Goal: Information Seeking & Learning: Learn about a topic

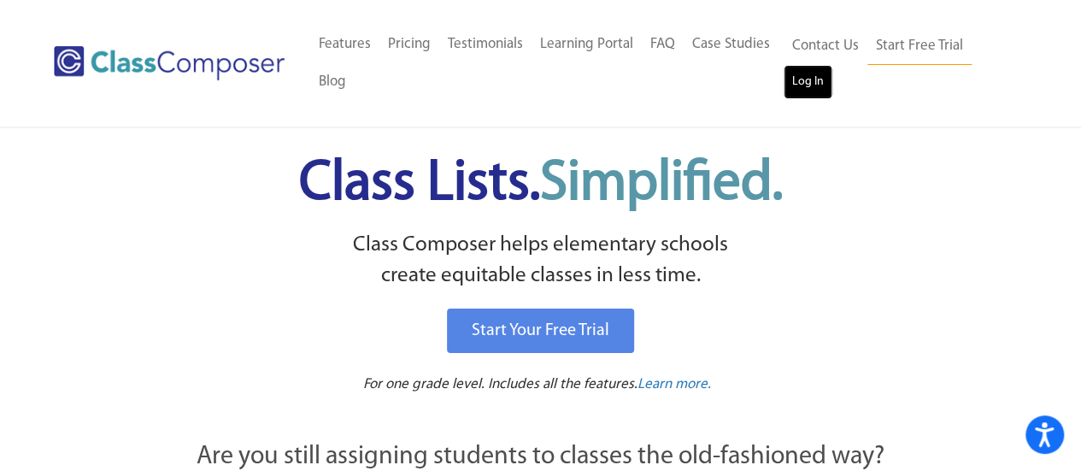
click at [816, 74] on link "Log In" at bounding box center [808, 82] width 49 height 34
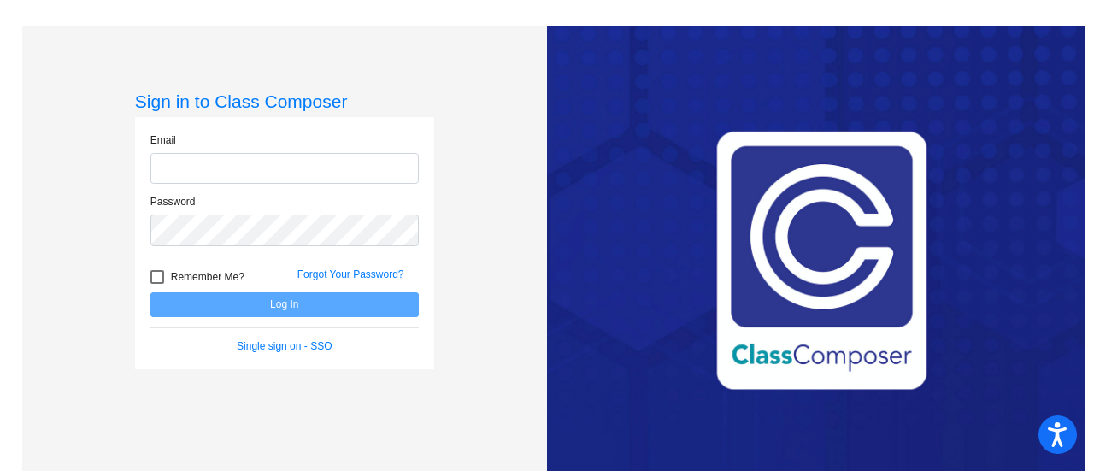
type input "[EMAIL_ADDRESS][DOMAIN_NAME]"
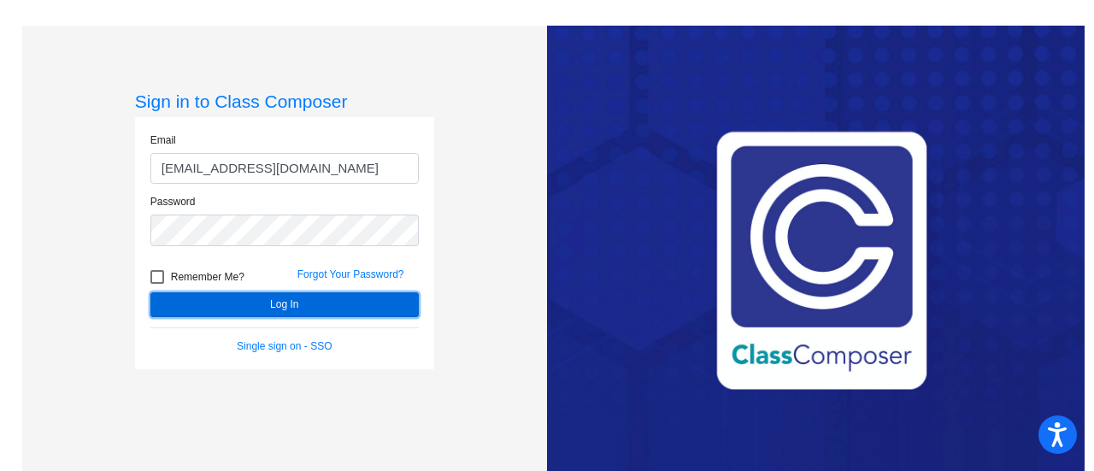
click at [233, 297] on button "Log In" at bounding box center [284, 304] width 268 height 25
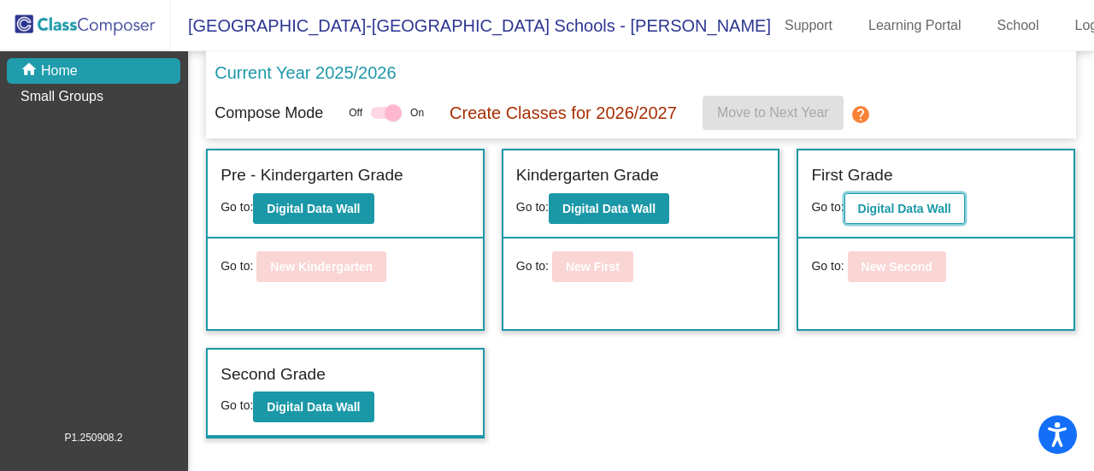
click at [930, 197] on button "Digital Data Wall" at bounding box center [905, 208] width 121 height 31
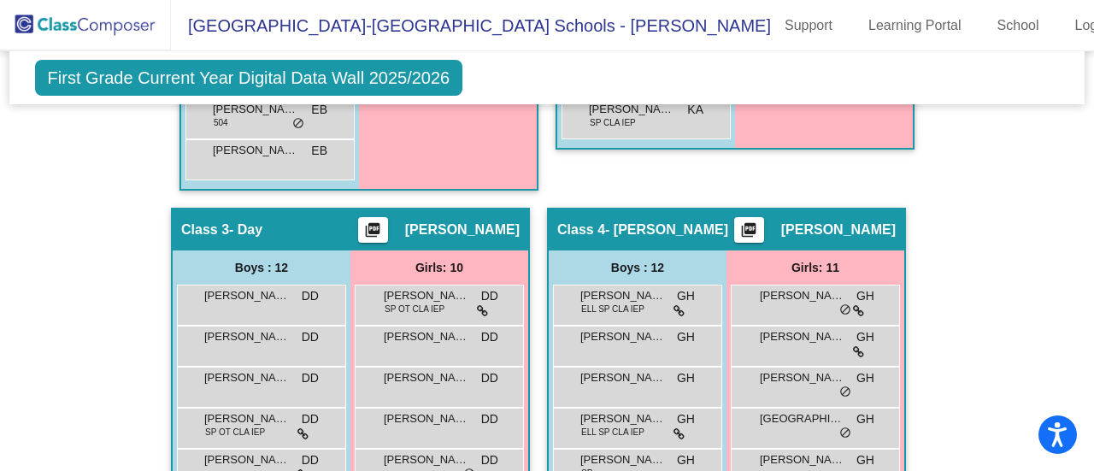
scroll to position [1172, 0]
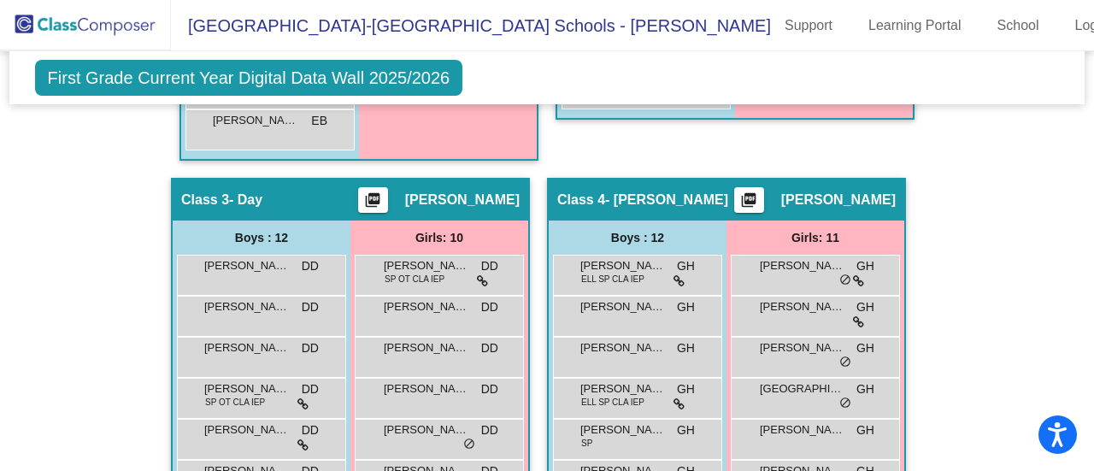
click at [1084, 184] on mat-sidenav-content "First Grade Current Year Digital Data Wall 2025/2026 Add, Move, or Retain Stude…" at bounding box center [547, 261] width 1094 height 420
click at [767, 386] on span "Isla Indorf" at bounding box center [802, 388] width 85 height 17
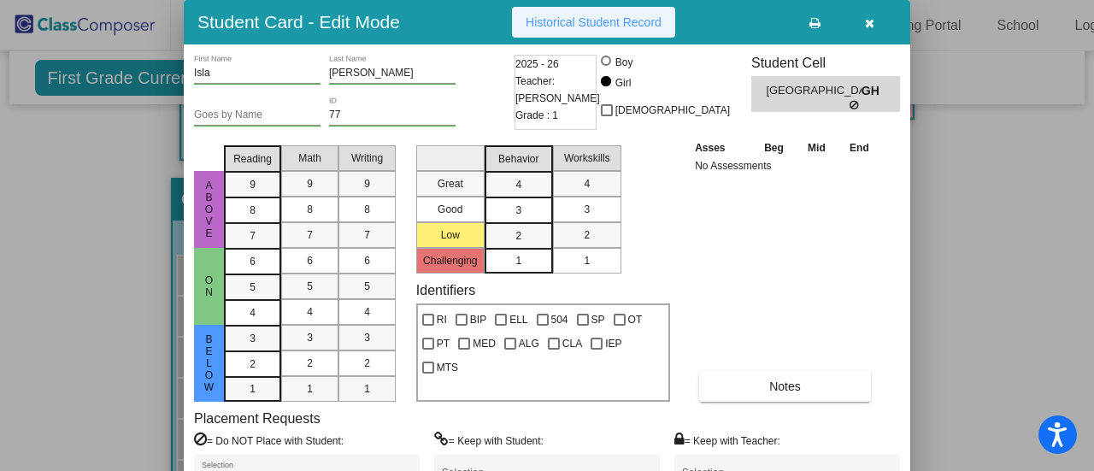
click at [567, 20] on span "Historical Student Record" at bounding box center [594, 22] width 136 height 14
